Goal: Information Seeking & Learning: Learn about a topic

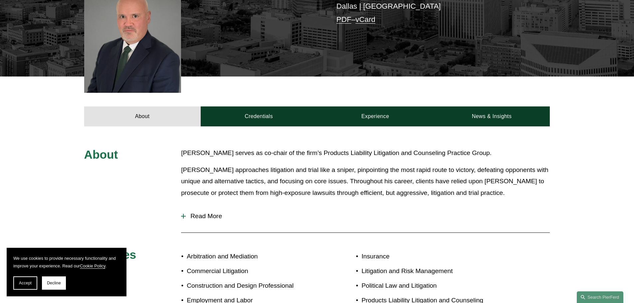
scroll to position [200, 0]
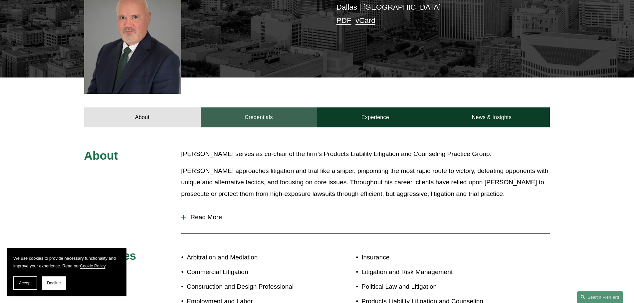
click at [255, 110] on link "Credentials" at bounding box center [259, 118] width 117 height 20
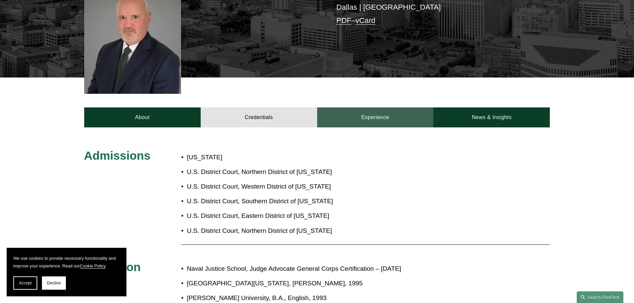
click at [412, 110] on link "Experience" at bounding box center [375, 118] width 117 height 20
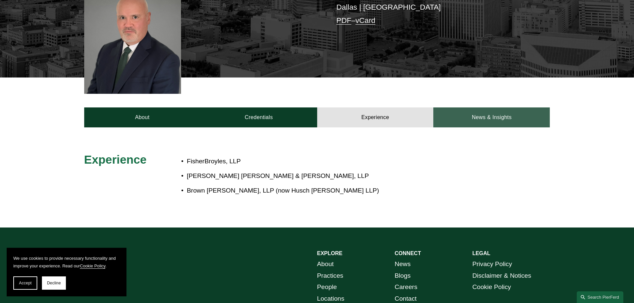
click at [487, 111] on link "News & Insights" at bounding box center [492, 118] width 117 height 20
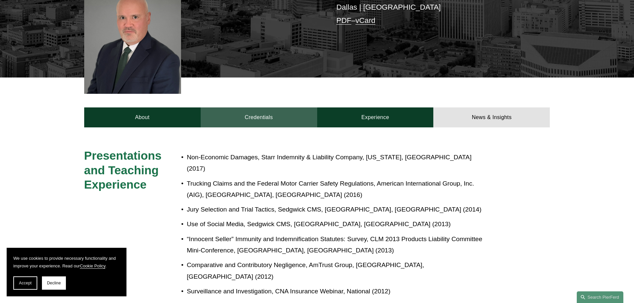
click at [229, 109] on link "Credentials" at bounding box center [259, 118] width 117 height 20
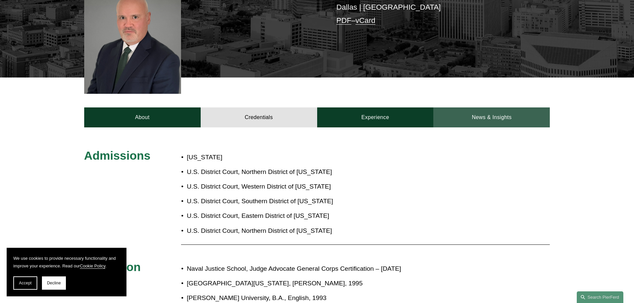
click at [475, 108] on link "News & Insights" at bounding box center [492, 118] width 117 height 20
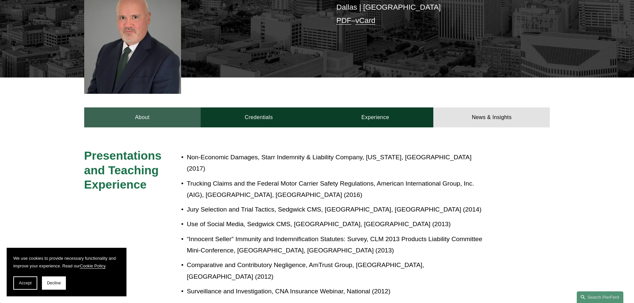
click at [126, 109] on link "About" at bounding box center [142, 118] width 117 height 20
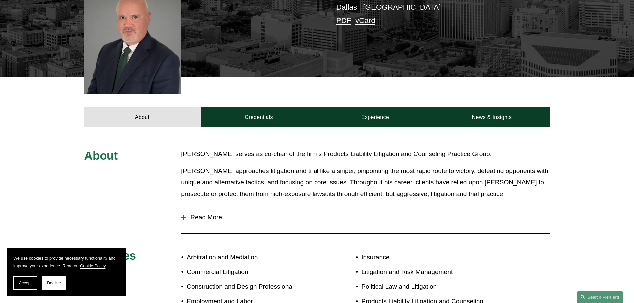
click at [210, 214] on span "Read More" at bounding box center [368, 217] width 364 height 7
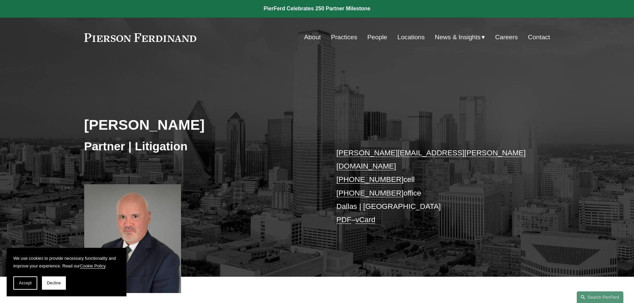
scroll to position [0, 0]
click at [363, 36] on nav "About Practices People Locations News & Insights News Insights Blogs Careers Co…" at bounding box center [427, 37] width 246 height 13
click at [371, 34] on link "People" at bounding box center [378, 37] width 20 height 13
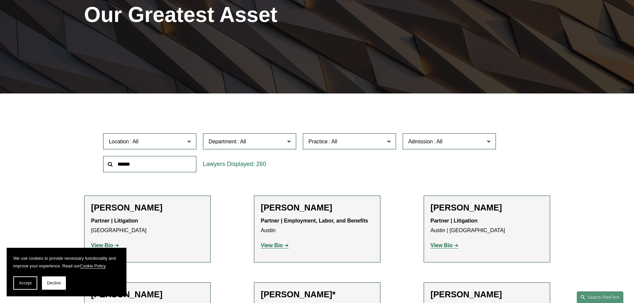
scroll to position [100, 0]
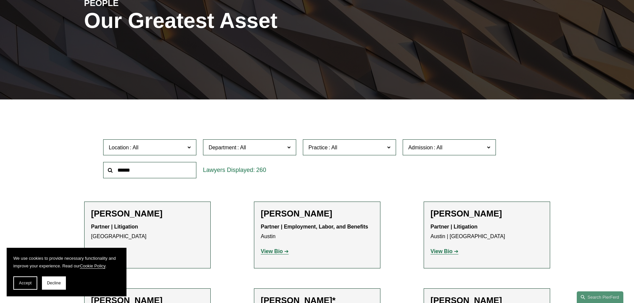
click at [252, 143] on label "Department" at bounding box center [249, 148] width 93 height 16
click at [0, 0] on link "Litigation" at bounding box center [0, 0] width 0 height 0
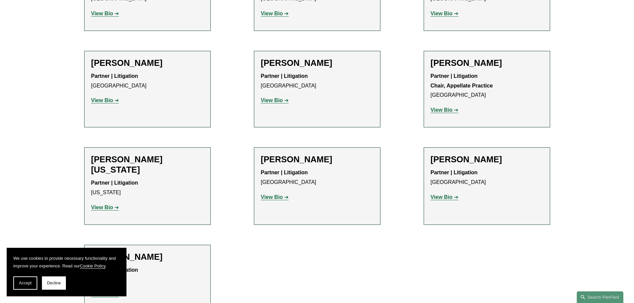
drag, startPoint x: 231, startPoint y: 113, endPoint x: 266, endPoint y: 256, distance: 147.9
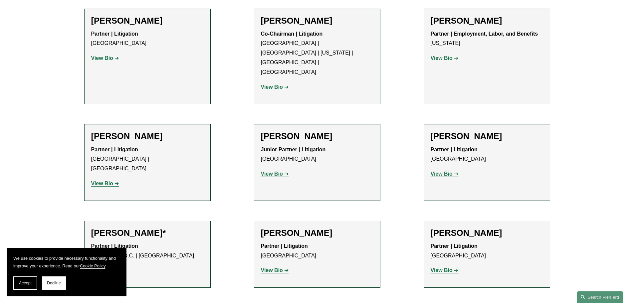
scroll to position [168, 0]
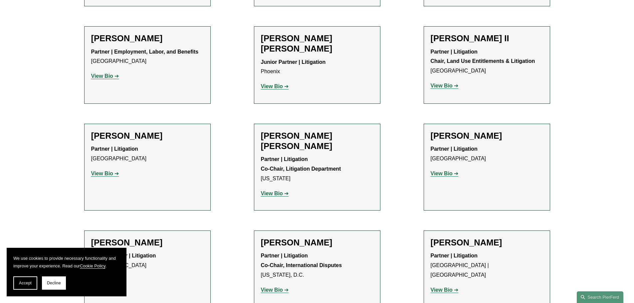
drag, startPoint x: 231, startPoint y: 210, endPoint x: 217, endPoint y: 87, distance: 123.6
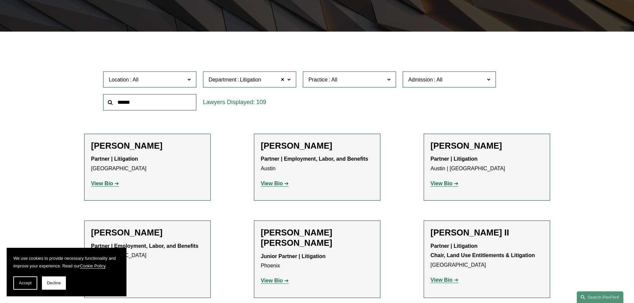
click at [373, 78] on span "Practice" at bounding box center [347, 79] width 76 height 9
click at [152, 83] on span "Location" at bounding box center [147, 79] width 76 height 9
click at [0, 0] on link "Appellate" at bounding box center [0, 0] width 0 height 0
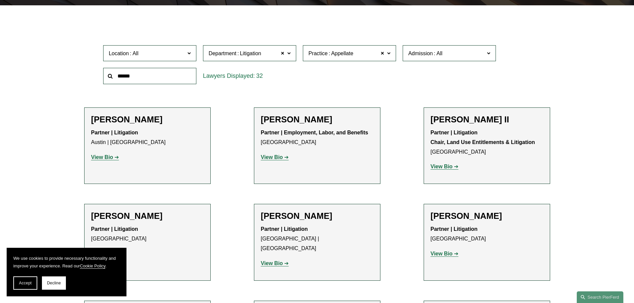
scroll to position [200, 0]
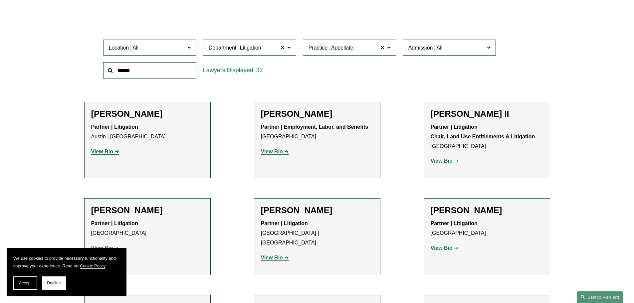
click at [105, 151] on strong "View Bio" at bounding box center [102, 152] width 22 height 6
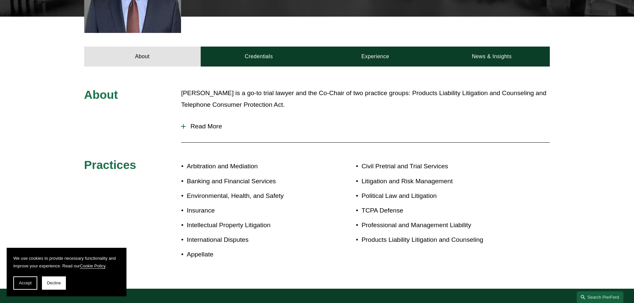
scroll to position [266, 0]
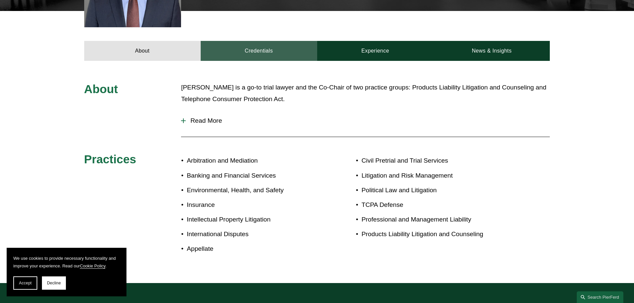
click at [259, 41] on link "Credentials" at bounding box center [259, 51] width 117 height 20
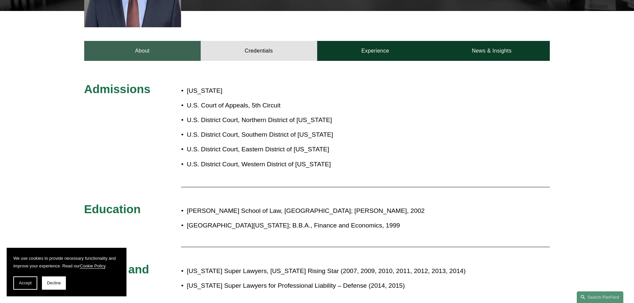
click at [132, 45] on link "About" at bounding box center [142, 51] width 117 height 20
